Goal: Task Accomplishment & Management: Complete application form

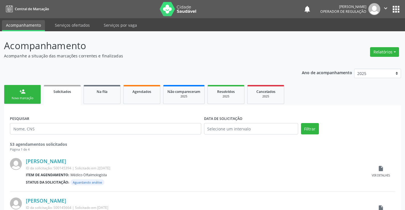
click at [35, 100] on div "Nova marcação" at bounding box center [22, 98] width 28 height 4
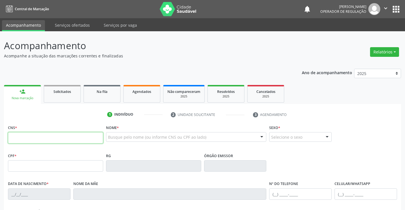
click at [21, 137] on input "text" at bounding box center [55, 137] width 95 height 11
type input "702 3091 2476 0216"
type input "0638353669"
type input "[DATE]"
type input "[PHONE_NUMBER]"
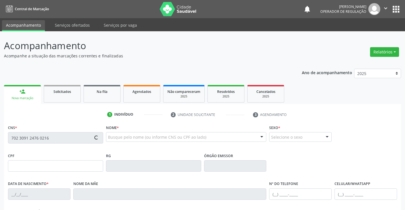
type input "[PHONE_NUMBER]"
type input "562.998.005-00"
type input "SN"
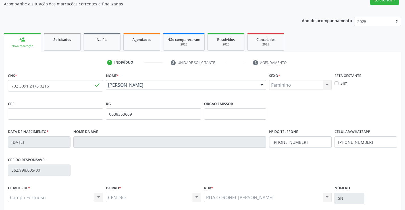
scroll to position [57, 0]
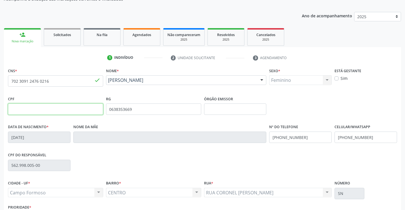
click at [51, 111] on input "text" at bounding box center [55, 109] width 95 height 11
type input "562.998.005-00"
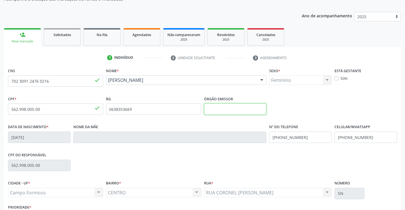
click at [244, 107] on input "text" at bounding box center [235, 109] width 63 height 11
type input "SSPBA"
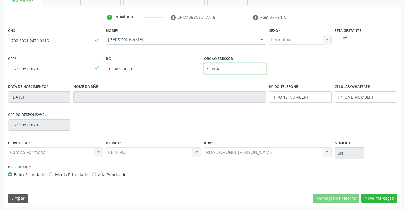
scroll to position [98, 0]
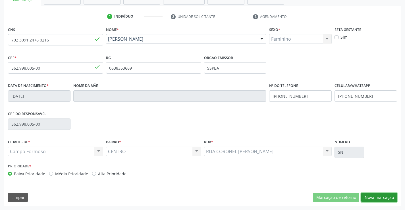
click at [381, 196] on button "Nova marcação" at bounding box center [380, 198] width 36 height 10
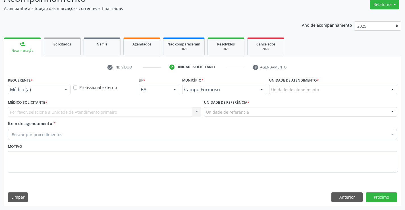
scroll to position [48, 0]
click at [68, 91] on div at bounding box center [66, 90] width 9 height 10
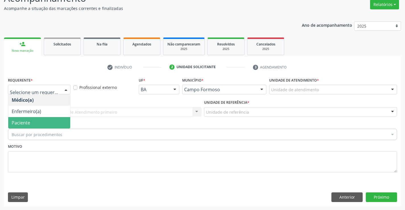
drag, startPoint x: 44, startPoint y: 124, endPoint x: 49, endPoint y: 115, distance: 10.2
click at [43, 123] on span "Paciente" at bounding box center [39, 122] width 62 height 11
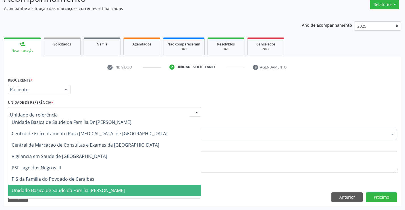
click at [60, 188] on span "Unidade Basica de Saude da Familia [PERSON_NAME]" at bounding box center [68, 191] width 113 height 6
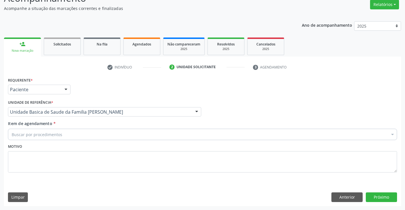
click at [64, 136] on div "Buscar por procedimentos" at bounding box center [203, 134] width 390 height 11
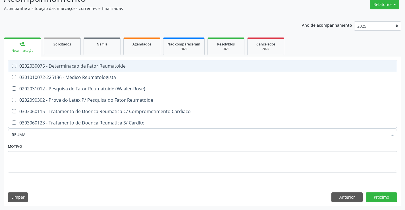
type input "REUMAT"
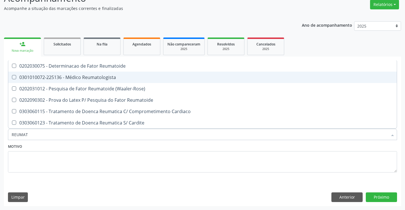
click at [90, 78] on div "0301010072-225136 - Médico Reumatologista" at bounding box center [203, 77] width 382 height 5
checkbox Reumatologista "true"
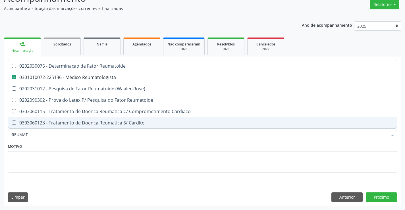
click at [85, 148] on div "Motivo" at bounding box center [203, 158] width 390 height 30
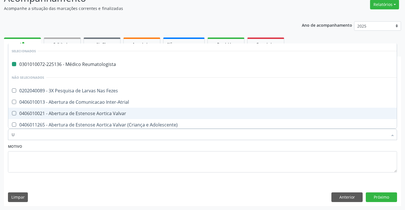
type input "US"
checkbox Reumatologista "false"
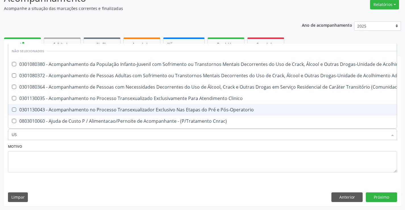
type input "USG"
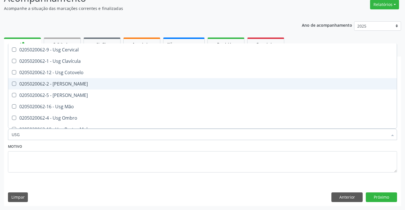
scroll to position [57, 0]
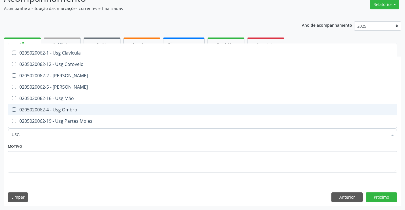
click at [86, 107] on span "0205020062-4 - Usg Ombro" at bounding box center [202, 109] width 389 height 11
checkbox Ombro "true"
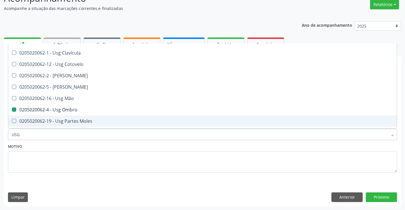
click at [95, 150] on div "Motivo" at bounding box center [203, 158] width 390 height 30
checkbox Axila "true"
checkbox Ombro "false"
checkbox Braço "true"
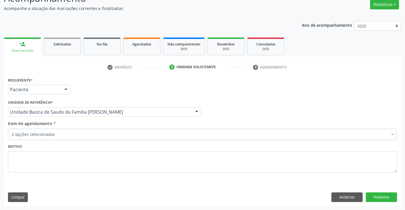
scroll to position [0, 0]
click at [384, 194] on button "Próximo" at bounding box center [381, 198] width 31 height 10
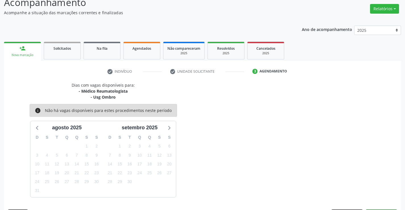
scroll to position [48, 0]
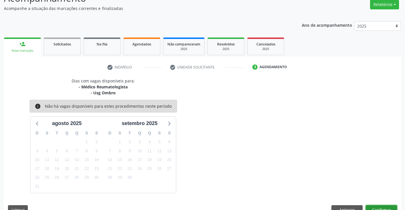
click at [370, 207] on button "Confirmar" at bounding box center [381, 210] width 31 height 10
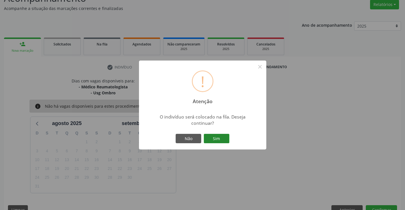
click at [219, 141] on button "Sim" at bounding box center [217, 139] width 26 height 10
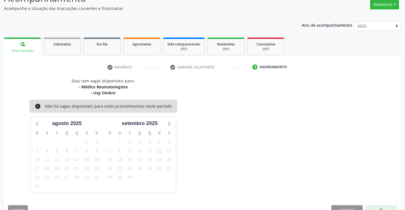
scroll to position [0, 0]
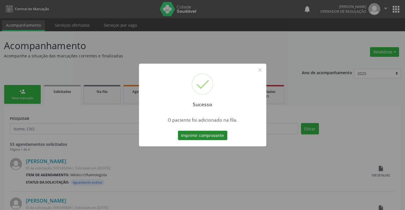
click at [219, 139] on button "Imprimir comprovante" at bounding box center [203, 136] width 50 height 10
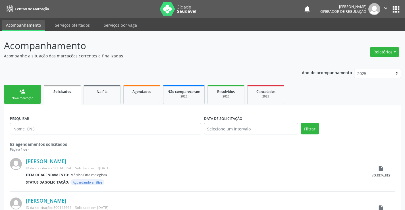
click at [37, 99] on link "person_add Nova marcação" at bounding box center [22, 94] width 37 height 19
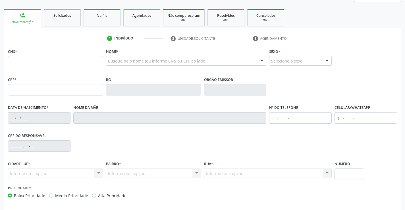
scroll to position [85, 0]
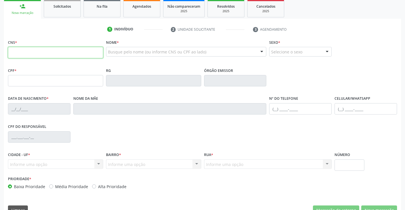
click at [36, 52] on input "text" at bounding box center [55, 52] width 95 height 11
type input "702 0088 1645 3185"
type input "007854335"
type input "[DATE]"
type input "[PHONE_NUMBER]"
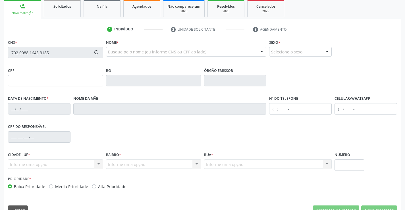
type input "S/N"
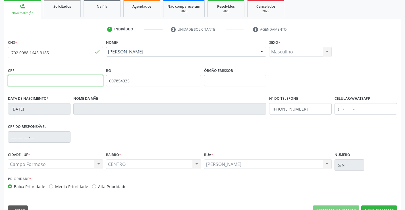
click at [36, 82] on input "text" at bounding box center [55, 80] width 95 height 11
type input "770.001.725-97"
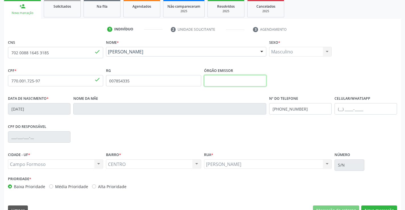
click at [224, 77] on input "text" at bounding box center [235, 80] width 63 height 11
type input "SSPBA"
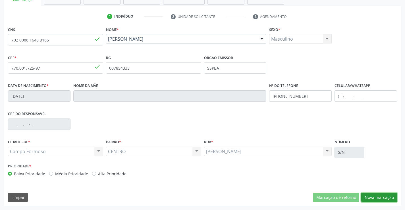
click at [376, 197] on button "Nova marcação" at bounding box center [380, 198] width 36 height 10
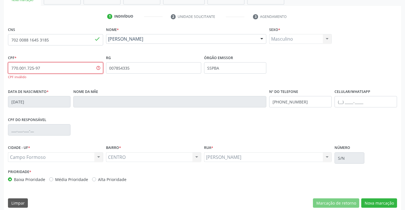
click at [71, 66] on input "770.001.725-97" at bounding box center [55, 67] width 95 height 11
type input "7"
type input "110.001.725-97"
click at [381, 203] on button "Nova marcação" at bounding box center [380, 204] width 36 height 10
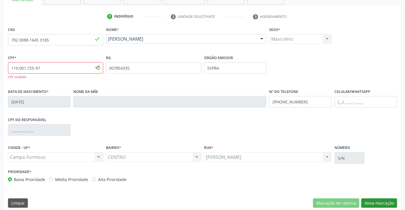
scroll to position [48, 0]
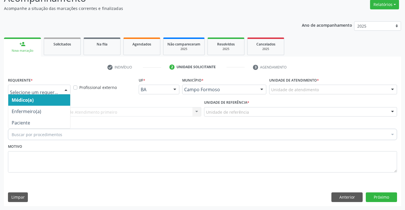
click at [66, 90] on div at bounding box center [66, 90] width 9 height 10
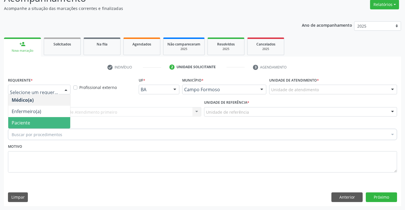
click at [44, 123] on span "Paciente" at bounding box center [39, 122] width 62 height 11
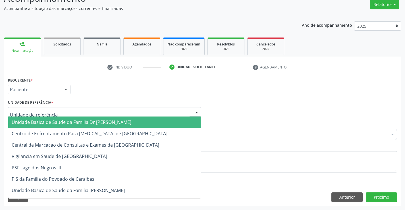
click at [68, 110] on div at bounding box center [104, 112] width 193 height 10
click at [70, 120] on span "Unidade Basica de Saude da Familia Dr [PERSON_NAME]" at bounding box center [72, 122] width 120 height 6
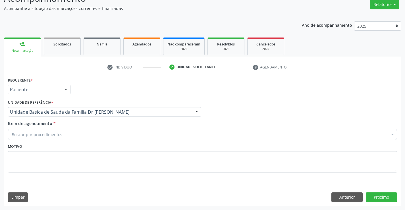
click at [72, 135] on div "Buscar por procedimentos" at bounding box center [203, 134] width 390 height 11
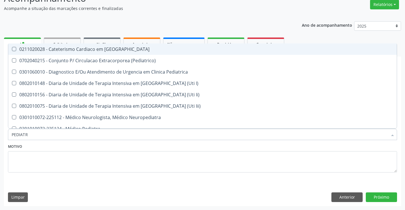
type input "PEDIATRA"
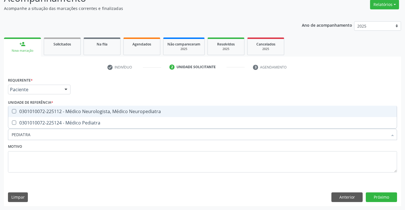
click at [118, 110] on div "0301010072-225112 - Médico Neurologista, Médico Neuropediatra" at bounding box center [203, 111] width 382 height 5
checkbox Neuropediatra "true"
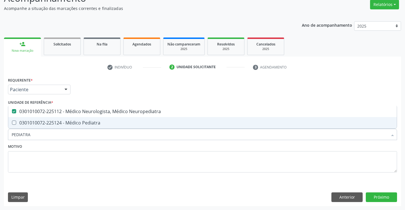
click at [103, 148] on div "Motivo" at bounding box center [203, 158] width 390 height 30
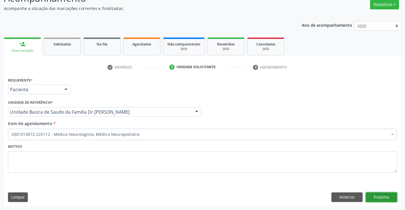
click at [374, 199] on button "Próximo" at bounding box center [381, 198] width 31 height 10
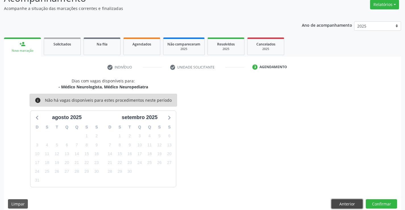
click at [345, 202] on button "Anterior" at bounding box center [347, 204] width 31 height 10
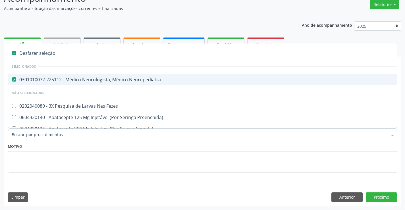
click at [134, 79] on div "0301010072-225112 - Médico Neurologista, Médico Neuropediatra" at bounding box center [233, 79] width 443 height 5
checkbox Neuropediatra "false"
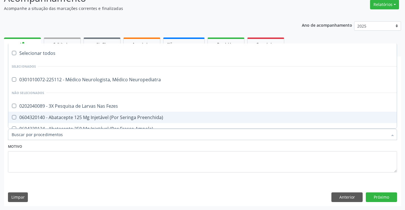
click at [107, 137] on input "Item de agendamento *" at bounding box center [200, 134] width 376 height 11
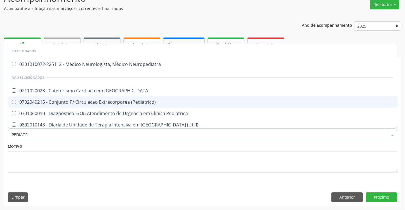
type input "PEDIATRA"
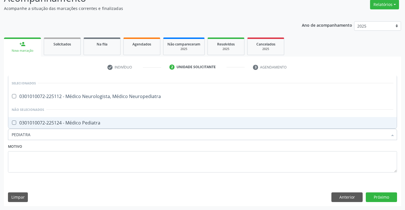
click at [105, 128] on span "0301010072-225124 - Médico Pediatra" at bounding box center [202, 122] width 389 height 11
checkbox Pediatra "true"
click at [109, 149] on div "Motivo" at bounding box center [203, 158] width 390 height 30
checkbox Neuropediatra "true"
checkbox Pediatra "false"
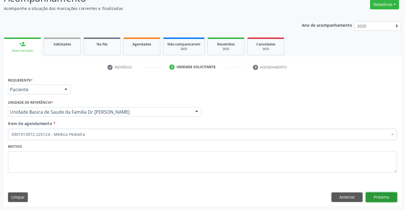
click at [381, 197] on button "Próximo" at bounding box center [381, 198] width 31 height 10
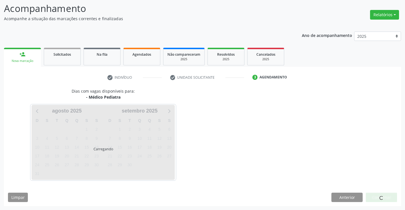
scroll to position [37, 0]
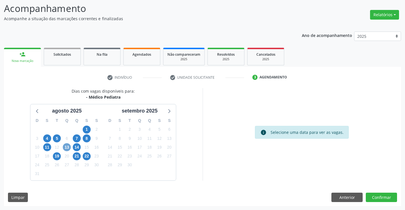
click at [66, 147] on span "13" at bounding box center [67, 147] width 8 height 8
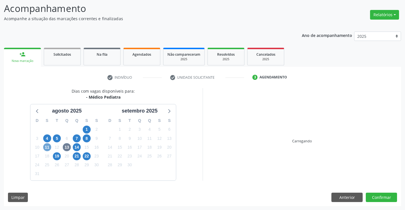
click at [46, 148] on span "11" at bounding box center [47, 147] width 8 height 8
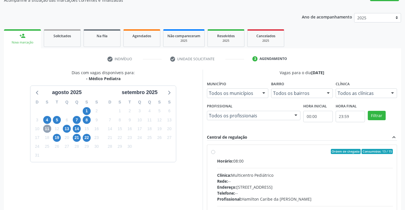
scroll to position [66, 0]
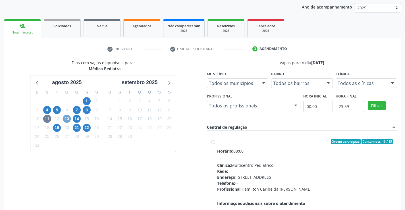
click at [67, 120] on span "13" at bounding box center [67, 119] width 8 height 8
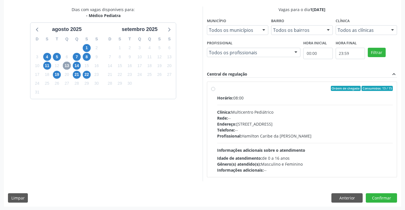
scroll to position [120, 0]
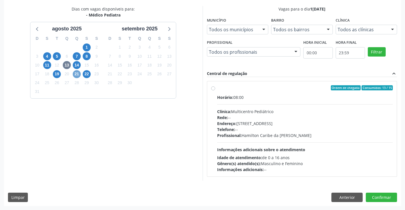
click at [78, 76] on span "21" at bounding box center [77, 74] width 8 height 8
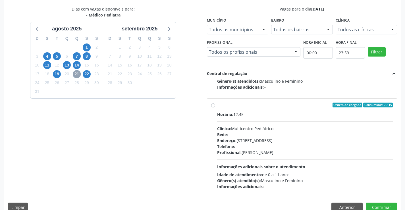
scroll to position [85, 0]
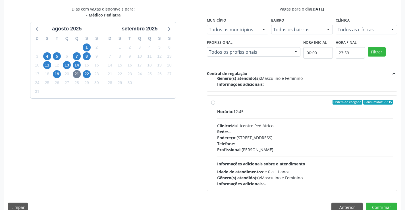
click at [217, 101] on label "Ordem de chegada Consumidos: 7 / 15 Horário: 12:45 Clínica: Multicentro Pediátr…" at bounding box center [305, 143] width 176 height 87
click at [212, 101] on input "Ordem de chegada Consumidos: 7 / 15 Horário: 12:45 Clínica: Multicentro Pediátr…" at bounding box center [213, 102] width 4 height 5
radio input "true"
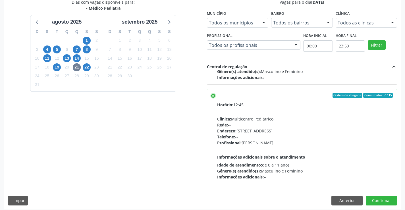
scroll to position [130, 0]
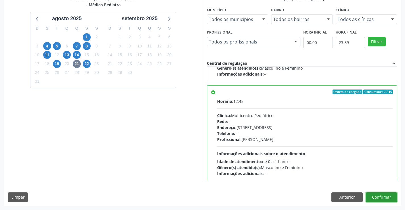
click at [380, 197] on button "Confirmar" at bounding box center [381, 198] width 31 height 10
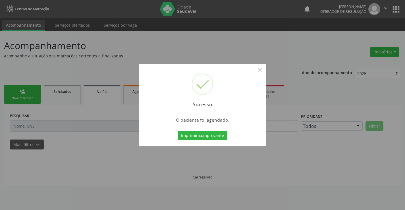
scroll to position [0, 0]
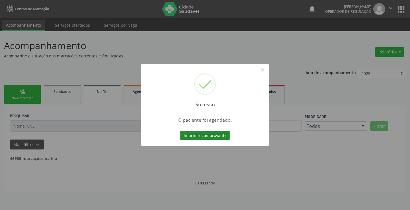
click at [214, 136] on button "Imprimir comprovante" at bounding box center [205, 136] width 50 height 10
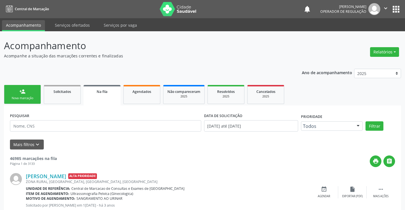
click at [30, 96] on link "person_add Nova marcação" at bounding box center [22, 94] width 37 height 19
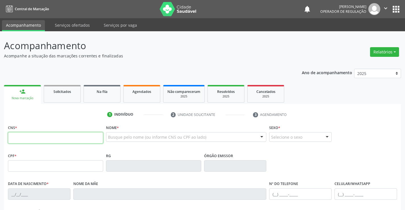
click at [26, 141] on input "text" at bounding box center [55, 137] width 95 height 11
type input "704 8050 3410 2048"
type input "[DATE]"
type input "[PHONE_NUMBER]"
type input "S/N"
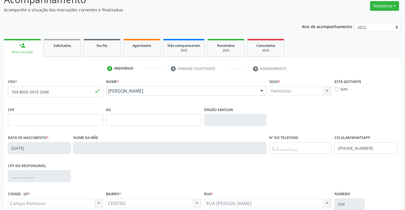
scroll to position [57, 0]
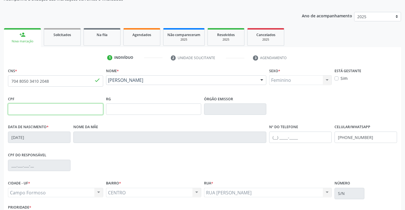
click at [34, 109] on input "text" at bounding box center [55, 109] width 95 height 11
type input "129.114.815-93"
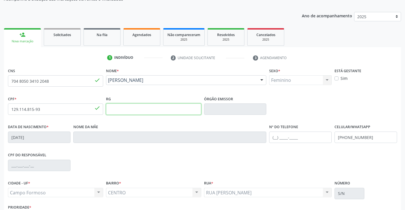
click at [161, 110] on input "text" at bounding box center [153, 109] width 95 height 11
type input "2470553873"
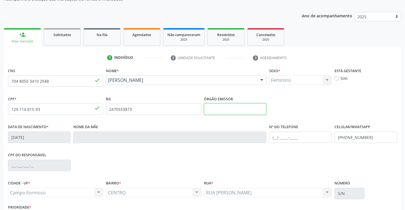
click at [246, 112] on input "text" at bounding box center [235, 109] width 63 height 11
type input "SSPBA"
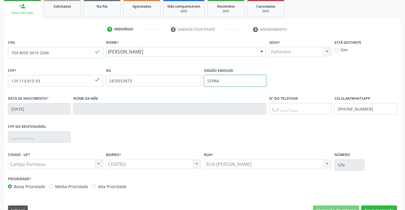
scroll to position [98, 0]
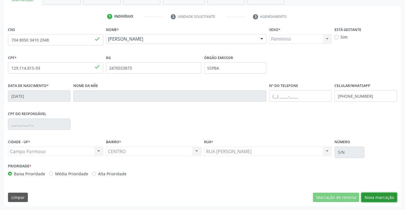
click at [382, 195] on button "Nova marcação" at bounding box center [380, 198] width 36 height 10
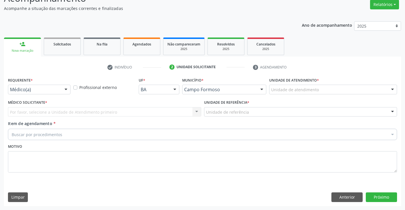
scroll to position [48, 0]
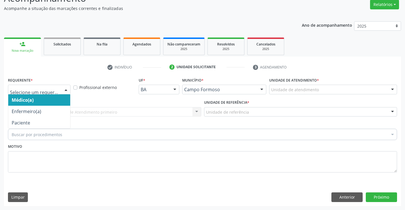
click at [66, 91] on div at bounding box center [66, 90] width 9 height 10
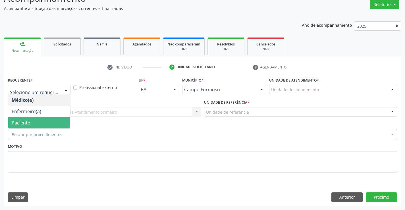
click at [67, 122] on span "Paciente" at bounding box center [39, 122] width 62 height 11
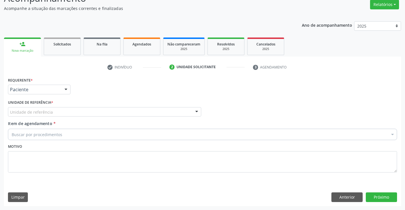
click at [76, 113] on div "Unidade de referência" at bounding box center [104, 112] width 193 height 10
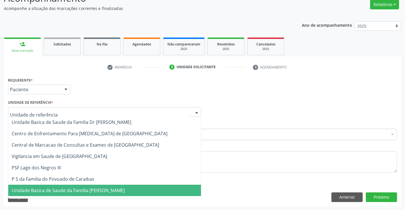
click at [90, 191] on span "Unidade Basica de Saude da Familia [PERSON_NAME]" at bounding box center [68, 191] width 113 height 6
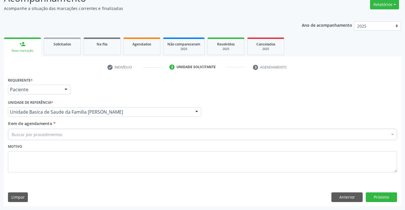
click at [78, 135] on div "Buscar por procedimentos" at bounding box center [203, 134] width 390 height 11
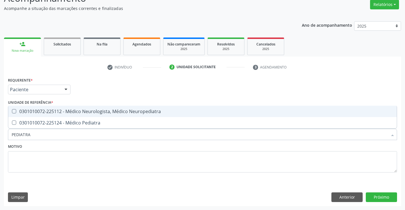
click at [93, 151] on div "Motivo" at bounding box center [203, 158] width 390 height 30
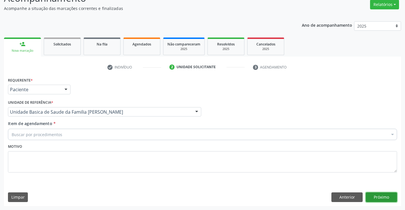
click at [382, 195] on button "Próximo" at bounding box center [381, 198] width 31 height 10
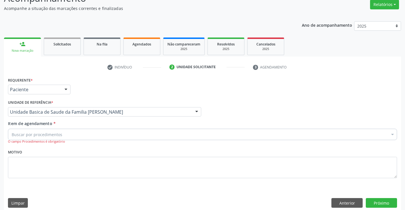
click at [88, 133] on div "Buscar por procedimentos" at bounding box center [203, 134] width 390 height 11
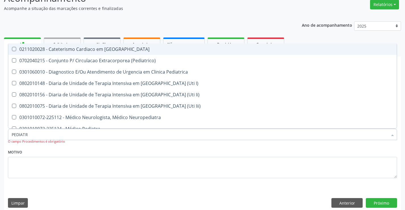
type input "PEDIATRA"
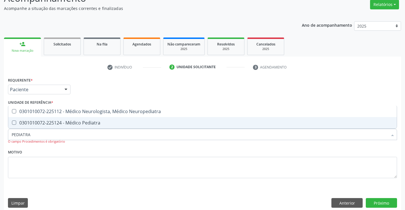
click at [91, 127] on span "0301010072-225124 - Médico Pediatra" at bounding box center [202, 122] width 389 height 11
checkbox Pediatra "true"
click at [102, 149] on div "Motivo" at bounding box center [203, 163] width 390 height 30
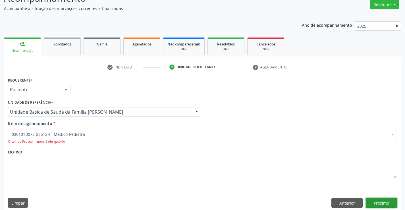
click at [372, 201] on button "Próximo" at bounding box center [381, 203] width 31 height 10
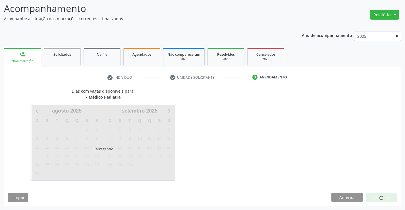
scroll to position [37, 0]
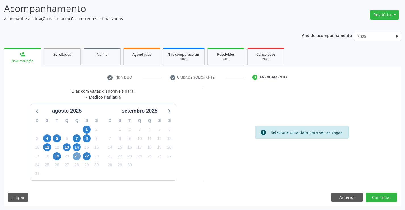
click at [77, 155] on span "21" at bounding box center [77, 157] width 8 height 8
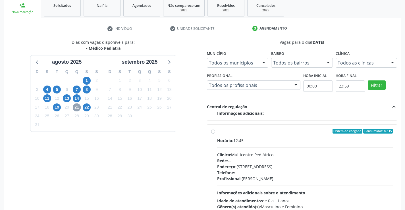
scroll to position [94, 0]
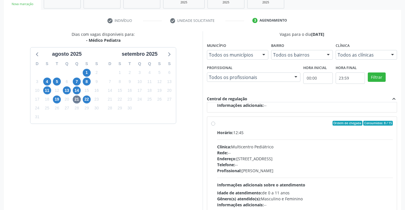
click at [217, 123] on label "Ordem de chegada Consumidos: 8 / 15 Horário: 12:45 Clínica: Multicentro Pediátr…" at bounding box center [305, 164] width 176 height 87
click at [213, 123] on input "Ordem de chegada Consumidos: 8 / 15 Horário: 12:45 Clínica: Multicentro Pediátr…" at bounding box center [213, 123] width 4 height 5
radio input "true"
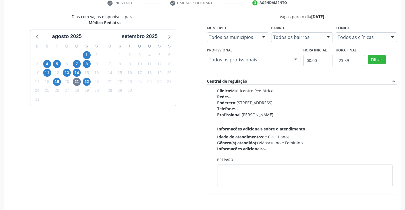
scroll to position [130, 0]
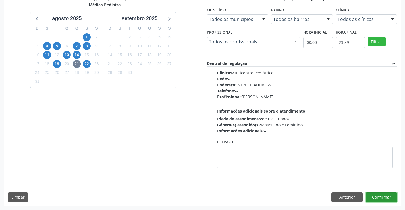
click at [379, 198] on button "Confirmar" at bounding box center [381, 198] width 31 height 10
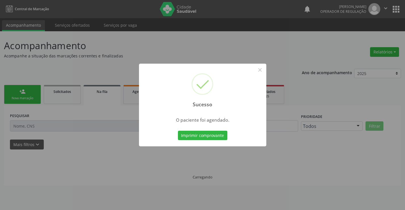
scroll to position [0, 0]
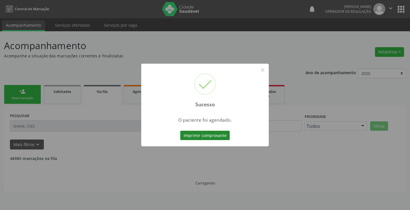
click at [213, 135] on button "Imprimir comprovante" at bounding box center [205, 136] width 50 height 10
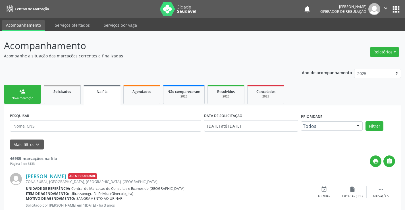
click at [33, 96] on div "Nova marcação" at bounding box center [22, 98] width 28 height 4
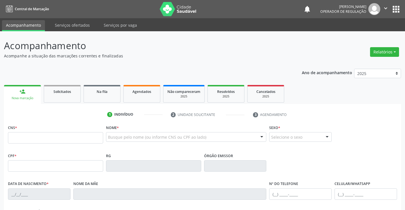
click at [25, 139] on input "text" at bounding box center [55, 137] width 95 height 11
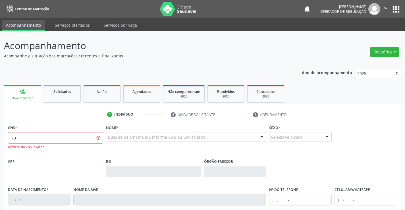
type input "7"
type input "707 6052 1991 7990"
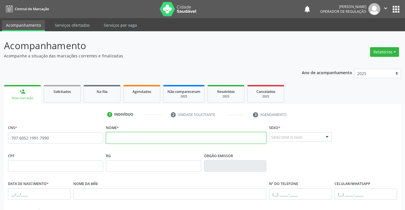
click at [118, 142] on input "text" at bounding box center [186, 137] width 161 height 11
type input "JOSUE RIBEIRO CELESTINO"
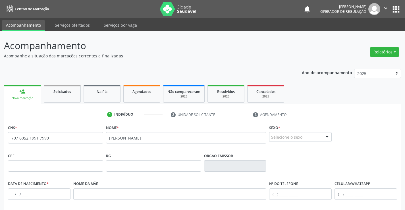
click at [324, 135] on div at bounding box center [327, 138] width 9 height 10
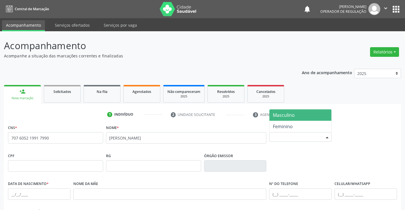
click at [303, 116] on span "Masculino" at bounding box center [301, 115] width 62 height 11
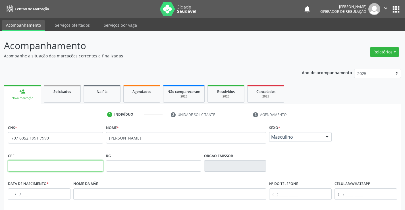
click at [22, 168] on input "text" at bounding box center [55, 165] width 95 height 11
click at [22, 166] on input "text" at bounding box center [55, 165] width 95 height 11
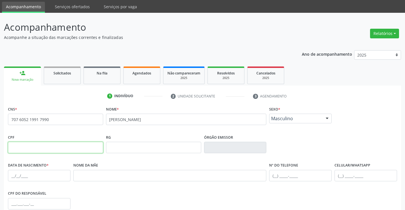
scroll to position [28, 0]
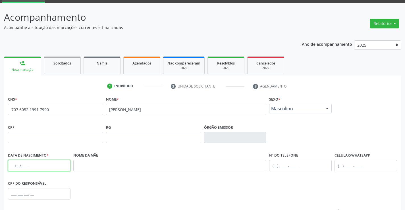
click at [13, 168] on input "text" at bounding box center [39, 165] width 63 height 11
type input "04/07/2025"
click at [94, 167] on input "text" at bounding box center [169, 165] width 193 height 11
click at [276, 166] on input "text" at bounding box center [300, 165] width 63 height 11
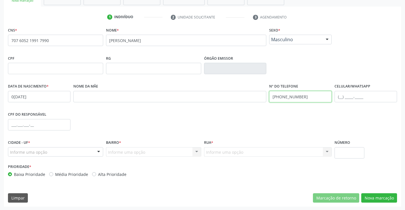
scroll to position [98, 0]
type input "(74) 99125-1114"
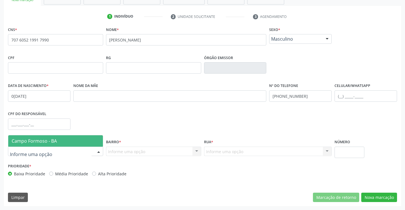
click at [99, 152] on div at bounding box center [98, 152] width 9 height 10
click at [85, 142] on span "Campo Formoso - BA" at bounding box center [55, 140] width 95 height 11
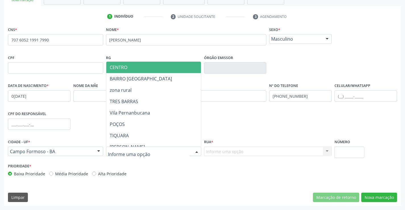
click at [196, 151] on div at bounding box center [197, 152] width 9 height 10
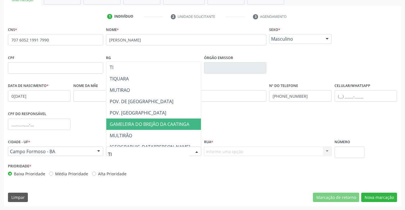
type input "T"
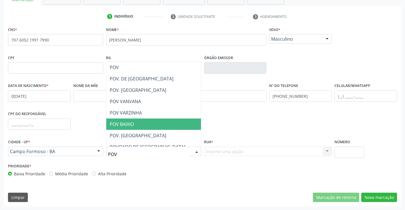
type input "POV T"
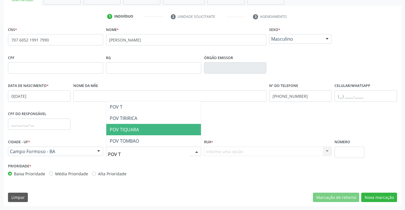
click at [152, 126] on span "POV TIQUARA" at bounding box center [153, 129] width 95 height 11
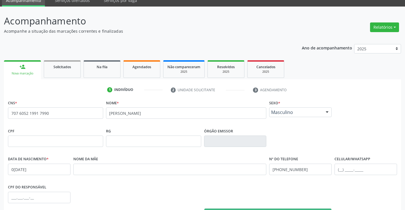
scroll to position [13, 0]
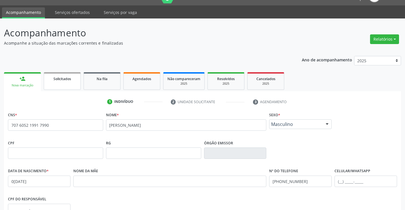
click at [67, 81] on div "Solicitados" at bounding box center [62, 79] width 28 height 6
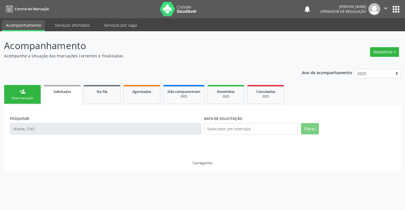
scroll to position [0, 0]
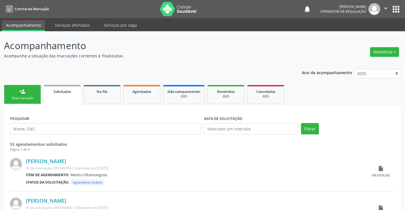
click at [36, 95] on link "person_add Nova marcação" at bounding box center [22, 94] width 37 height 19
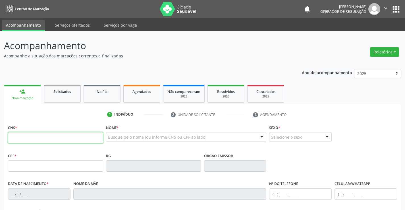
click at [44, 140] on input "text" at bounding box center [55, 137] width 95 height 11
type input "700 5097 0875 7454"
type input "1209425777"
type input "29/09/1988"
type input "(75) 98119-6774"
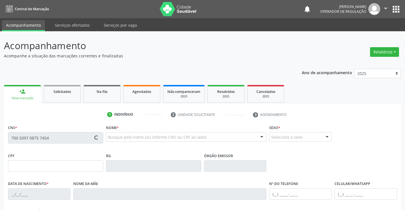
type input "058.851.415-25"
type input "S/N"
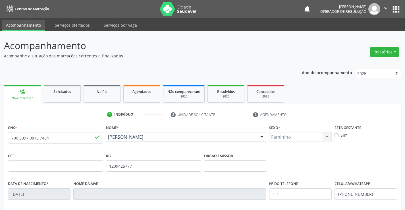
scroll to position [28, 0]
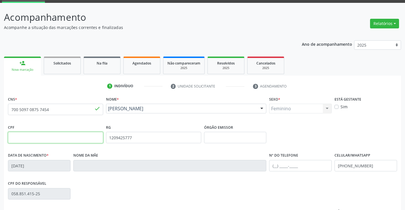
click at [41, 137] on input "text" at bounding box center [55, 137] width 95 height 11
type input "028.851.415-25"
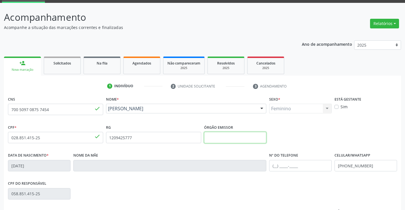
click at [227, 135] on input "text" at bounding box center [235, 137] width 63 height 11
type input "SSPBA"
click at [372, 166] on input "(75) 98119-6774" at bounding box center [366, 165] width 63 height 11
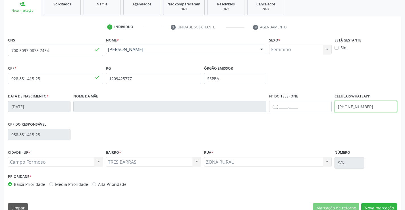
scroll to position [98, 0]
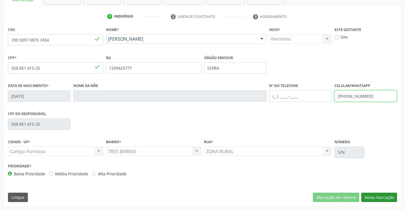
type input "(75) 9125-1114"
click at [377, 195] on button "Nova marcação" at bounding box center [380, 198] width 36 height 10
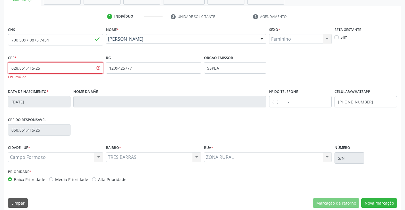
click at [62, 65] on input "028.851.415-25" at bounding box center [55, 67] width 95 height 11
type input "0"
type input "058.851.415-25"
click at [376, 202] on button "Nova marcação" at bounding box center [380, 204] width 36 height 10
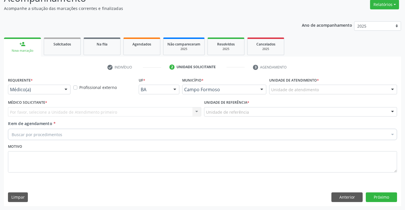
scroll to position [48, 0]
click at [66, 92] on div at bounding box center [66, 90] width 9 height 10
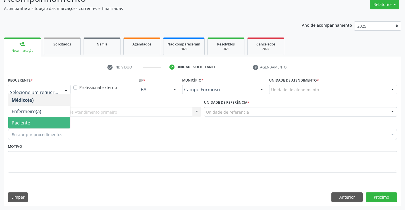
click at [53, 123] on span "Paciente" at bounding box center [39, 122] width 62 height 11
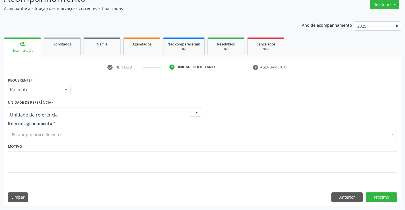
click at [65, 111] on div at bounding box center [104, 112] width 193 height 10
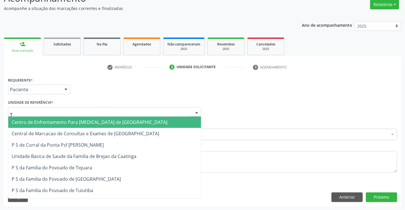
type input "TI"
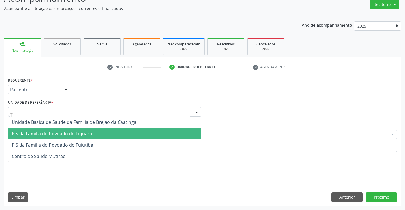
click at [70, 132] on span "P S da Familia do Povoado de Tiquara" at bounding box center [52, 134] width 81 height 6
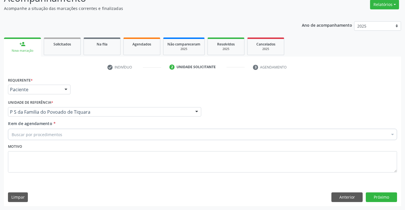
click at [65, 136] on div "Buscar por procedimentos" at bounding box center [203, 134] width 390 height 11
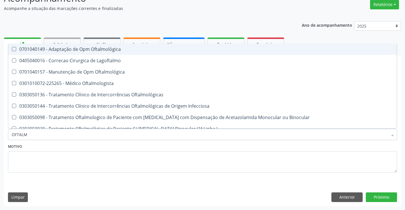
type input "OFTALMO"
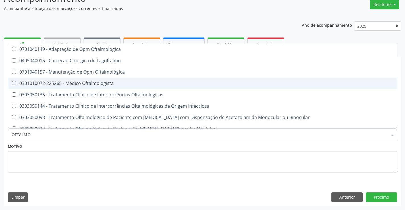
click at [102, 83] on div "0301010072-225265 - Médico Oftalmologista" at bounding box center [203, 83] width 382 height 5
checkbox Oftalmologista "true"
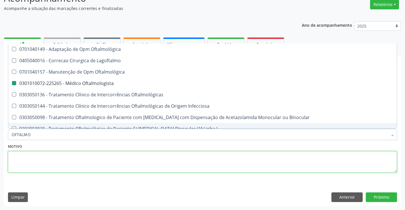
click at [108, 152] on textarea at bounding box center [203, 162] width 390 height 22
checkbox Lagoftalmo "true"
checkbox Oftalmologista "false"
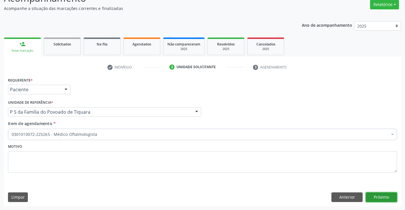
click at [378, 198] on button "Próximo" at bounding box center [381, 198] width 31 height 10
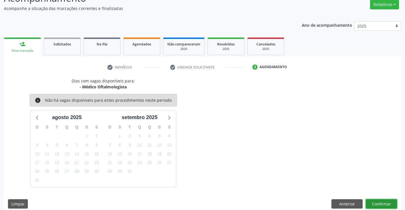
click at [378, 203] on button "Confirmar" at bounding box center [381, 204] width 31 height 10
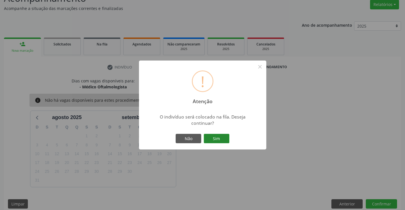
click at [212, 137] on button "Sim" at bounding box center [217, 139] width 26 height 10
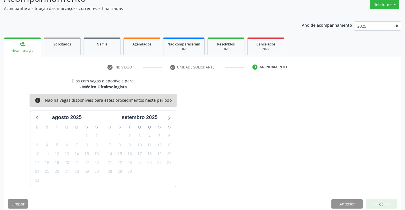
scroll to position [0, 0]
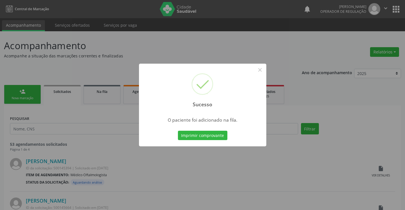
click at [212, 137] on button "Imprimir comprovante" at bounding box center [203, 136] width 50 height 10
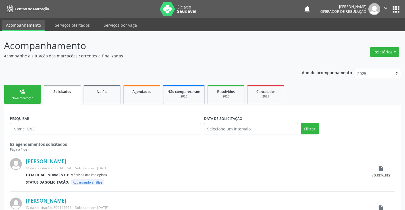
click at [32, 99] on div "Nova marcação" at bounding box center [22, 98] width 28 height 4
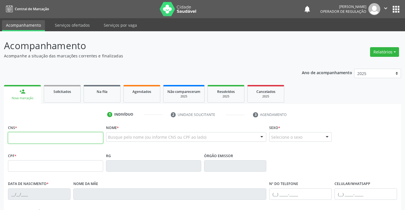
click at [26, 138] on input "text" at bounding box center [55, 137] width 95 height 11
type input "707 6052 1991 7990"
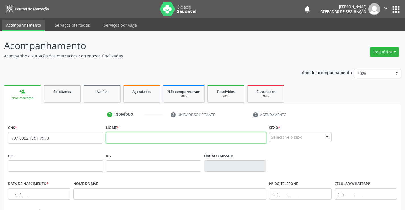
click at [132, 139] on input "text" at bounding box center [186, 137] width 161 height 11
type input "JOSUE RIBEIRO CELESTINO"
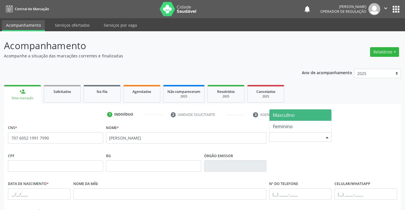
click at [321, 139] on div "Selecione o sexo" at bounding box center [300, 137] width 63 height 10
click at [298, 116] on span "Masculino" at bounding box center [301, 115] width 62 height 11
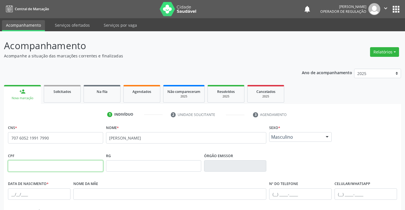
click at [19, 167] on input "text" at bounding box center [55, 165] width 95 height 11
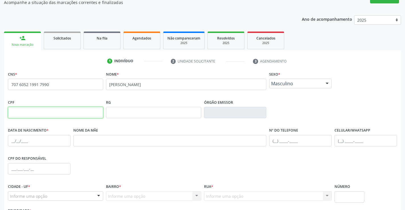
scroll to position [57, 0]
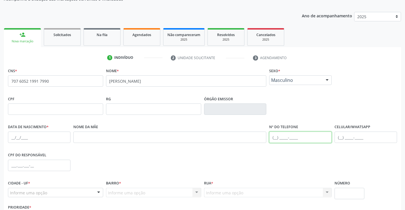
click at [275, 137] on input "text" at bounding box center [300, 137] width 63 height 11
type input "("
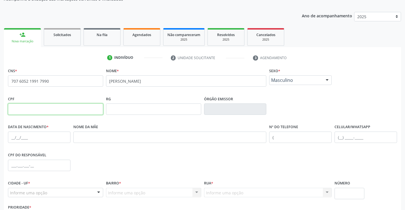
click at [28, 109] on input "text" at bounding box center [55, 109] width 95 height 11
type input "136.080.085-94"
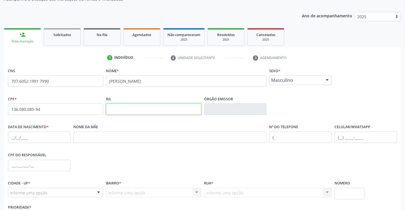
click at [156, 111] on input "text" at bounding box center [153, 109] width 95 height 11
type input "1371170255"
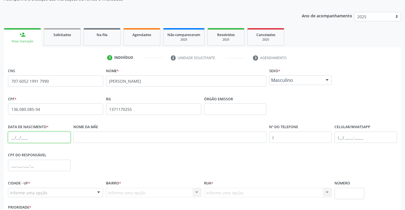
click at [20, 139] on input "text" at bounding box center [39, 137] width 63 height 11
type input "04/07/2025"
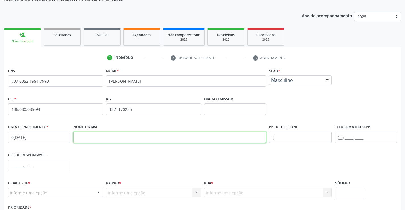
click at [92, 135] on input "text" at bounding box center [169, 137] width 193 height 11
type input "WIARA NUNES RIBEIRO DOS SANTOS"
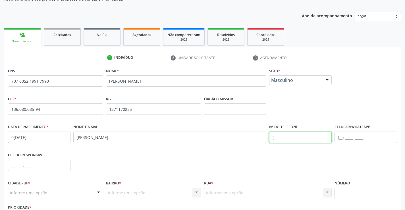
click at [273, 136] on input "(" at bounding box center [300, 137] width 63 height 11
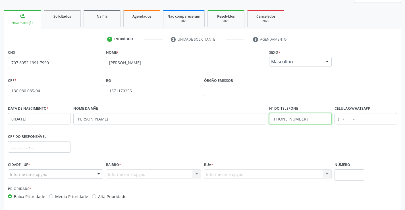
scroll to position [85, 0]
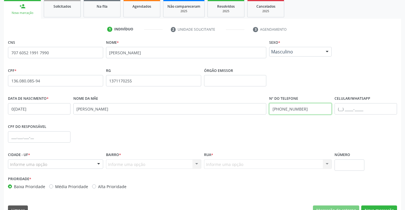
type input "(74) 99125-1114"
click at [24, 136] on input "text" at bounding box center [39, 136] width 63 height 11
type input "136.080.085-94"
click at [88, 166] on div "Informe uma opção" at bounding box center [55, 165] width 95 height 10
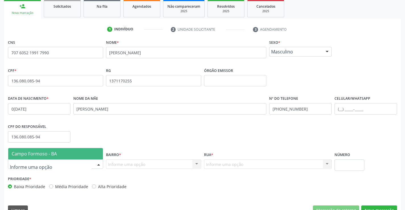
click at [79, 153] on span "Campo Formoso - BA" at bounding box center [55, 153] width 95 height 11
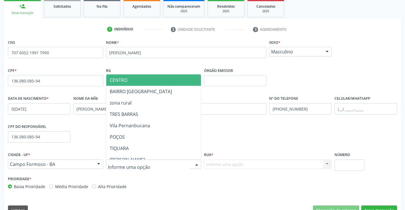
click at [196, 165] on div at bounding box center [197, 165] width 9 height 10
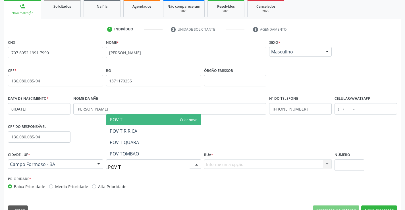
type input "POV TI"
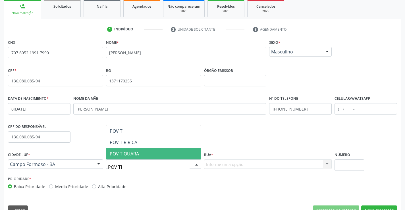
click at [152, 153] on span "POV TIQUARA" at bounding box center [153, 153] width 95 height 11
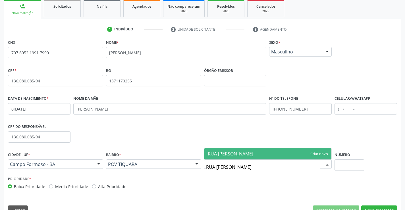
type input "RUA ALEXANDRINA DE CARVALHO"
click at [228, 153] on span "RUA ALEXANDRINA DE CARVALHO" at bounding box center [231, 154] width 46 height 6
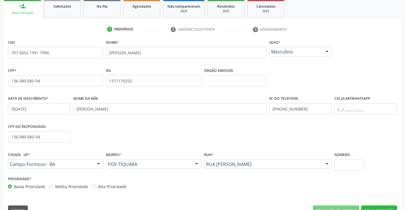
scroll to position [98, 0]
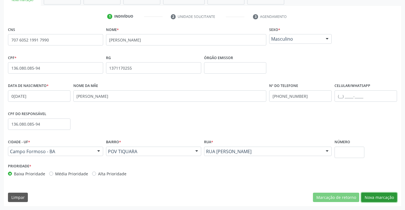
click at [378, 197] on button "Nova marcação" at bounding box center [380, 198] width 36 height 10
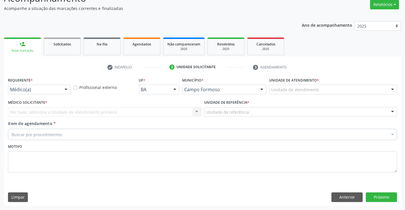
scroll to position [48, 0]
click at [63, 90] on div at bounding box center [66, 90] width 9 height 10
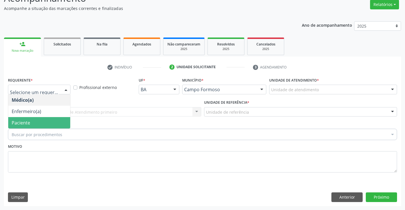
click at [52, 123] on span "Paciente" at bounding box center [39, 122] width 62 height 11
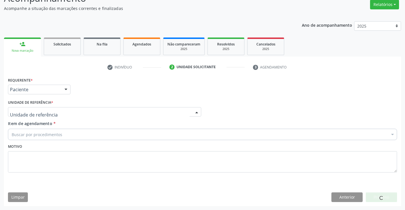
click at [56, 112] on div at bounding box center [104, 112] width 193 height 10
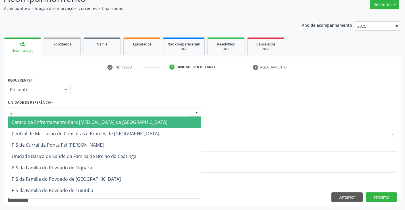
type input "TI"
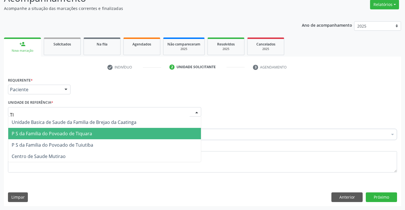
click at [55, 133] on span "P S da Familia do Povoado de Tiquara" at bounding box center [52, 134] width 81 height 6
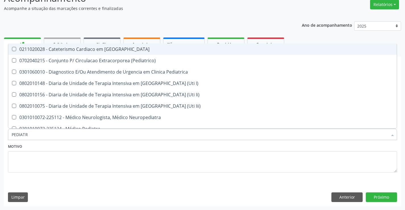
type input "PEDIATRA"
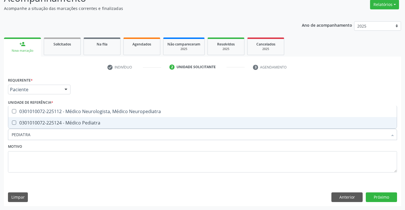
click at [81, 122] on div "0301010072-225124 - Médico Pediatra" at bounding box center [203, 123] width 382 height 5
checkbox Pediatra "true"
click at [80, 154] on textarea at bounding box center [203, 162] width 390 height 22
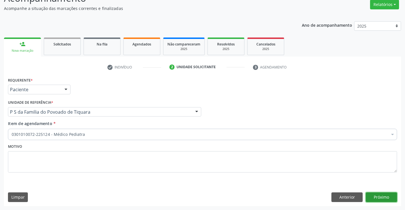
click at [388, 199] on button "Próximo" at bounding box center [381, 198] width 31 height 10
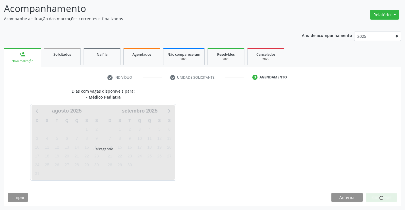
scroll to position [37, 0]
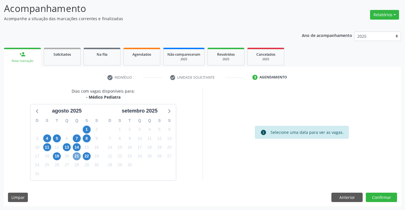
click at [77, 156] on span "21" at bounding box center [77, 157] width 8 height 8
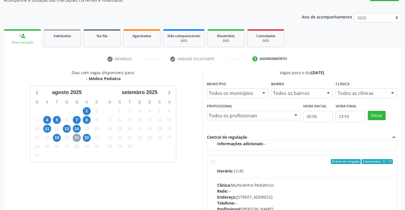
scroll to position [66, 0]
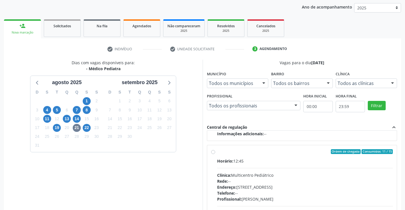
click at [217, 151] on label "Ordem de chegada Consumidos: 11 / 15 Horário: 12:45 Clínica: Multicentro Pediát…" at bounding box center [305, 192] width 176 height 87
click at [214, 151] on input "Ordem de chegada Consumidos: 11 / 15 Horário: 12:45 Clínica: Multicentro Pediát…" at bounding box center [213, 151] width 4 height 5
radio input "true"
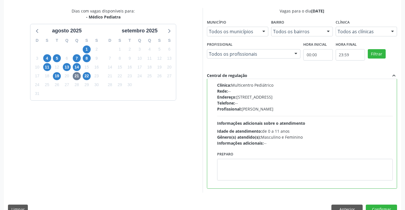
scroll to position [130, 0]
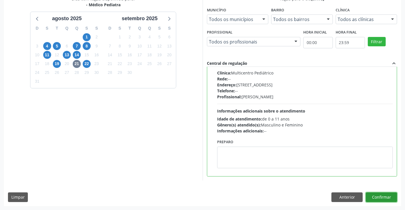
click at [382, 197] on button "Confirmar" at bounding box center [381, 198] width 31 height 10
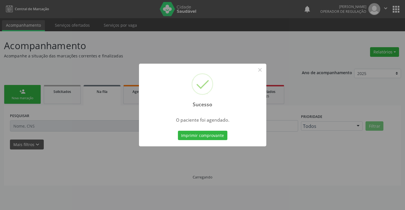
scroll to position [0, 0]
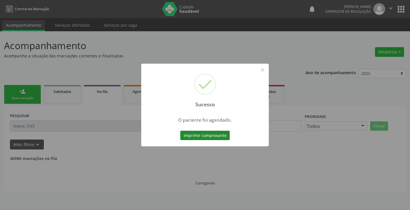
click at [221, 137] on button "Imprimir comprovante" at bounding box center [205, 136] width 50 height 10
